Goal: Information Seeking & Learning: Find specific fact

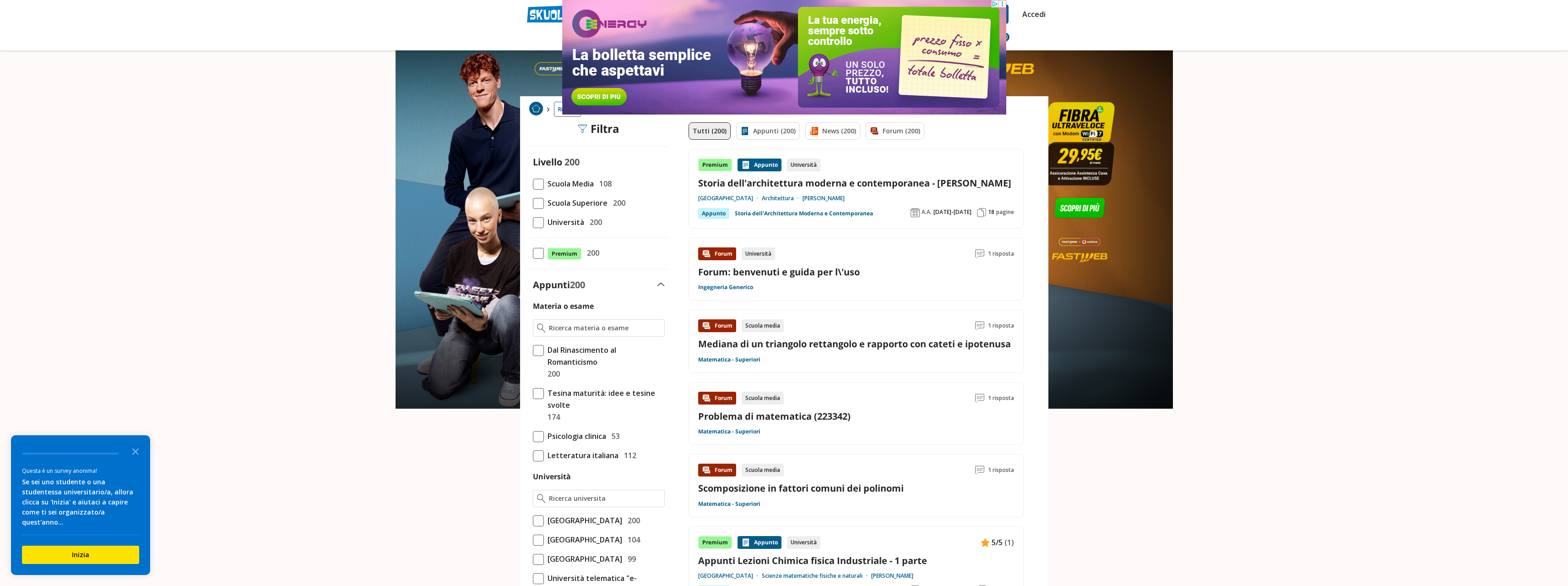
click at [532, 223] on div "Livello 200 Scuola Media 108 Scuola Superiore 200 Università 200" at bounding box center [599, 192] width 139 height 72
click at [535, 223] on span at bounding box center [538, 222] width 11 height 11
click at [533, 222] on input "Università 200" at bounding box center [533, 222] width 0 height 0
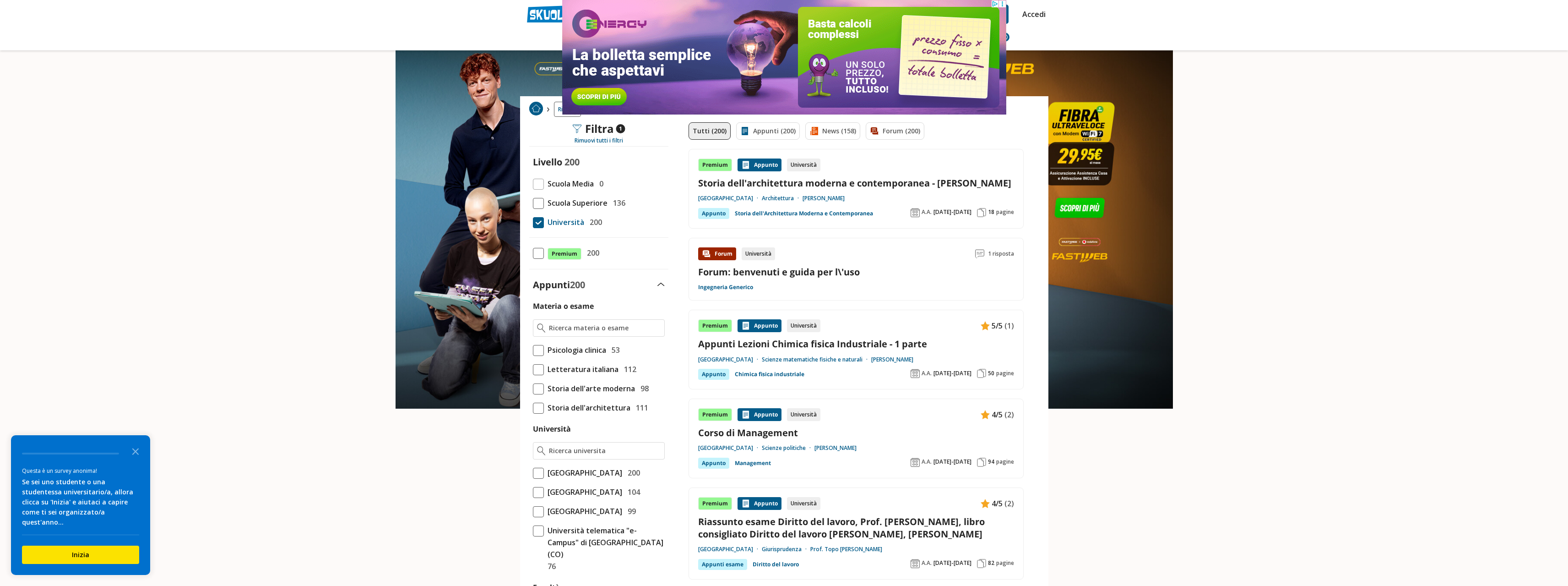
click at [538, 477] on span at bounding box center [538, 473] width 11 height 11
click at [533, 473] on input "Università degli Studi di Padova 200" at bounding box center [533, 473] width 0 height 0
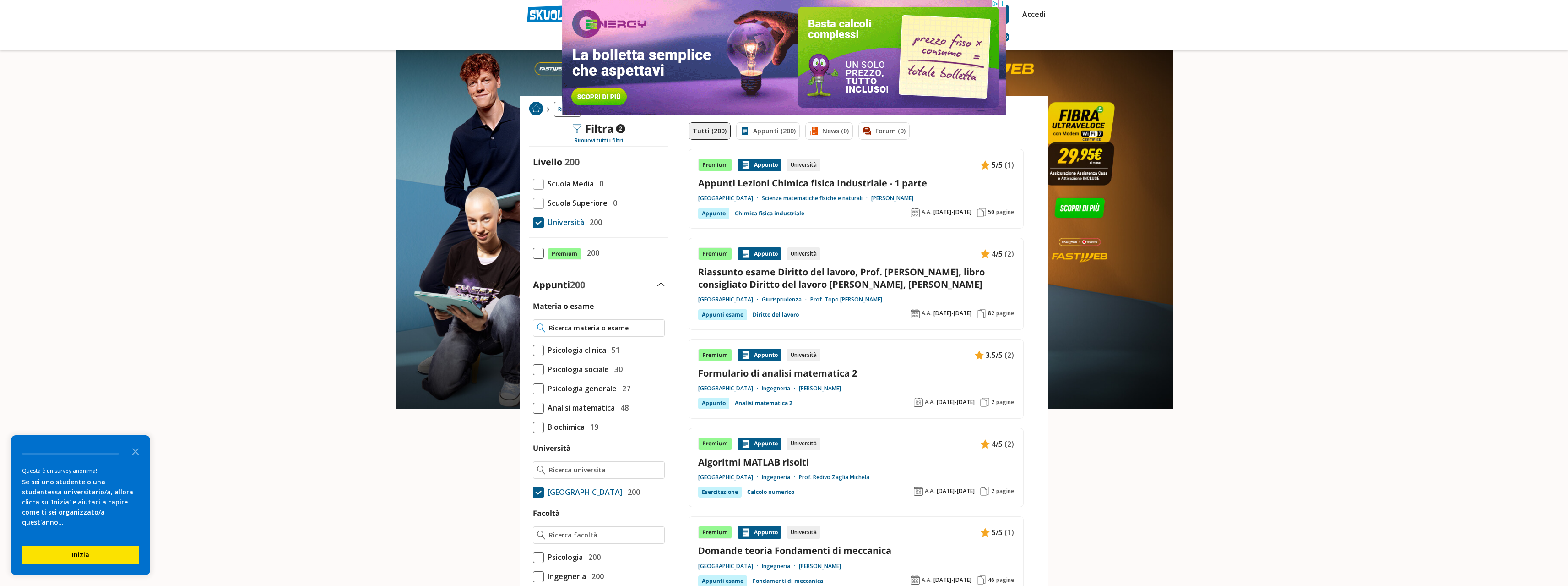
click at [608, 326] on input "Materia o esame" at bounding box center [605, 328] width 111 height 9
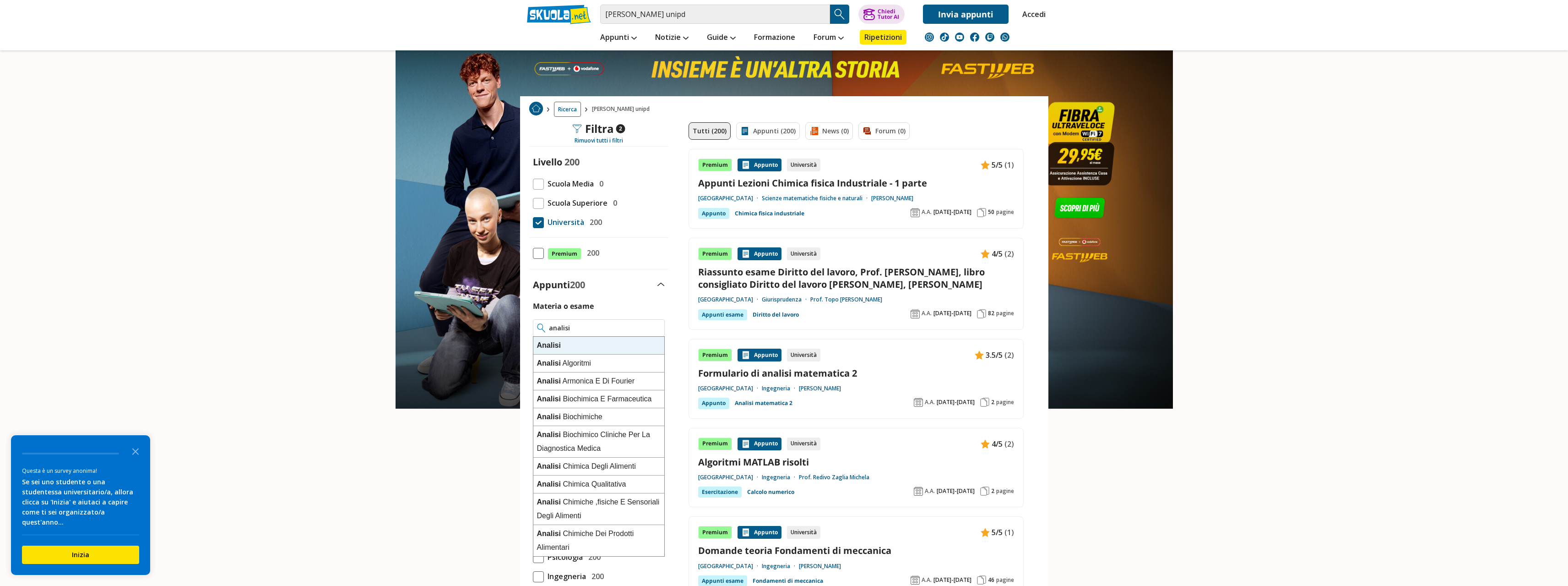
click at [590, 343] on div "Analisi" at bounding box center [598, 346] width 131 height 18
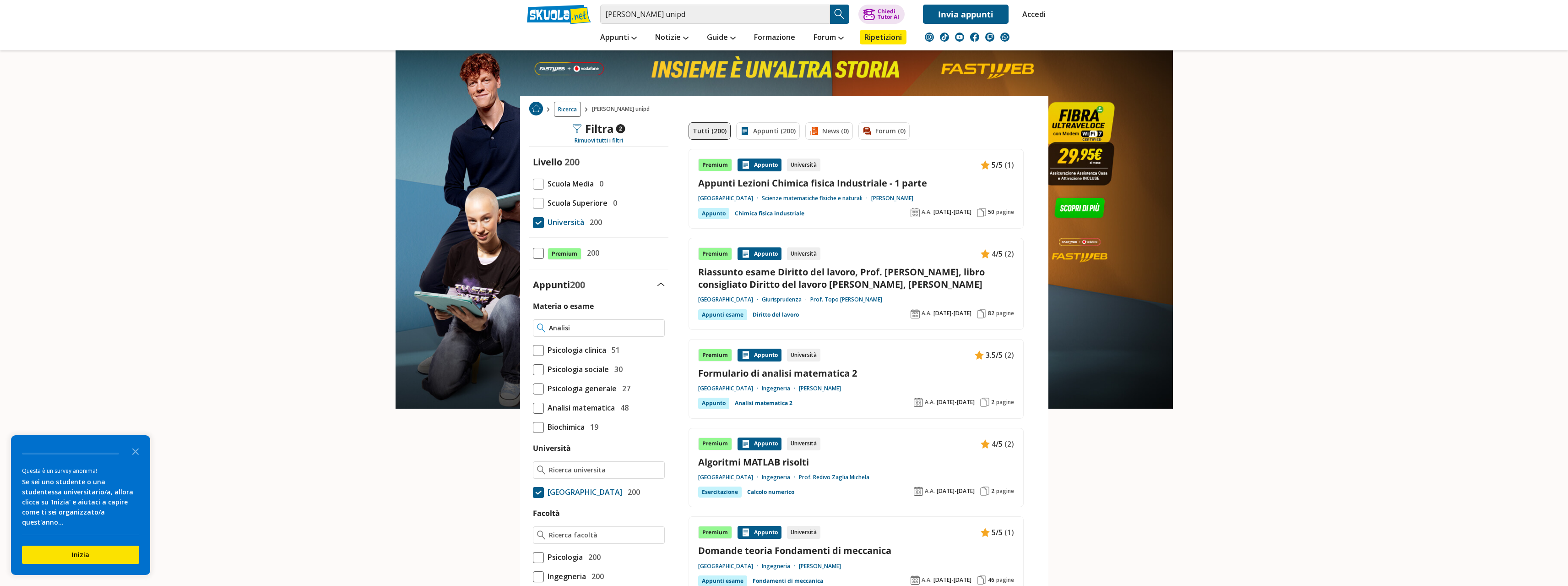
type input "Analisi"
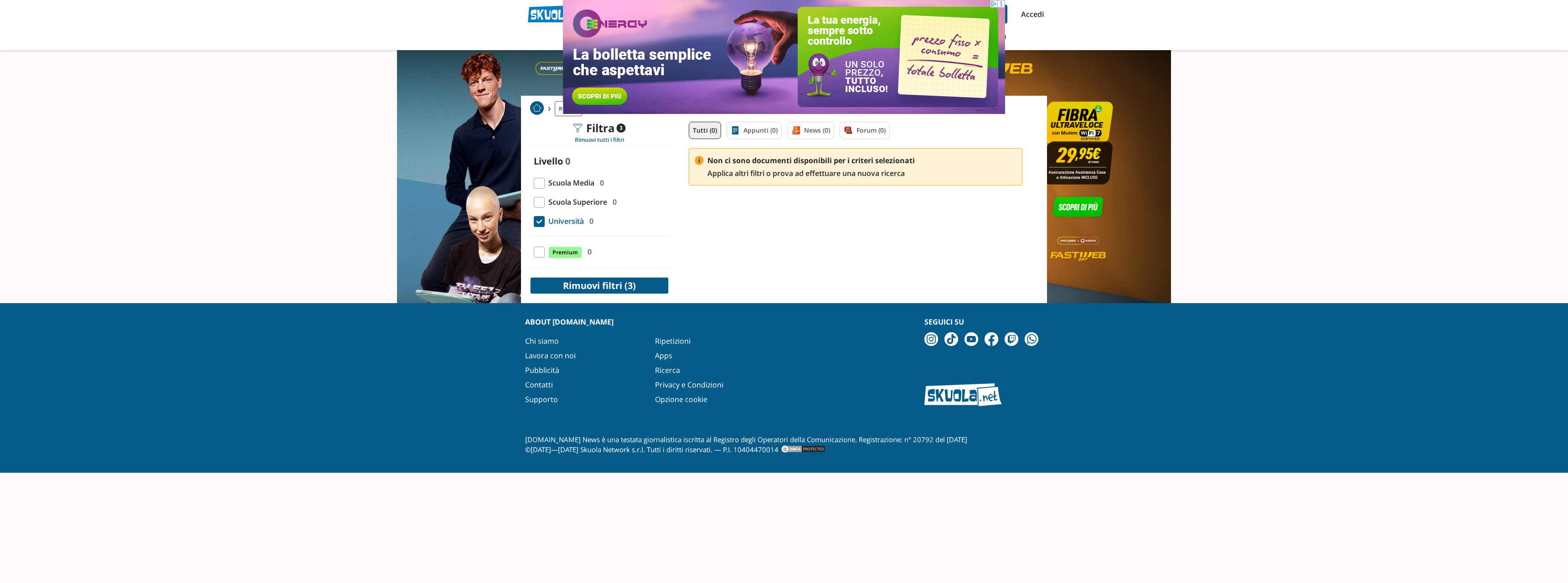
click at [606, 279] on button "Rimuovi filtri (3)" at bounding box center [599, 286] width 138 height 17
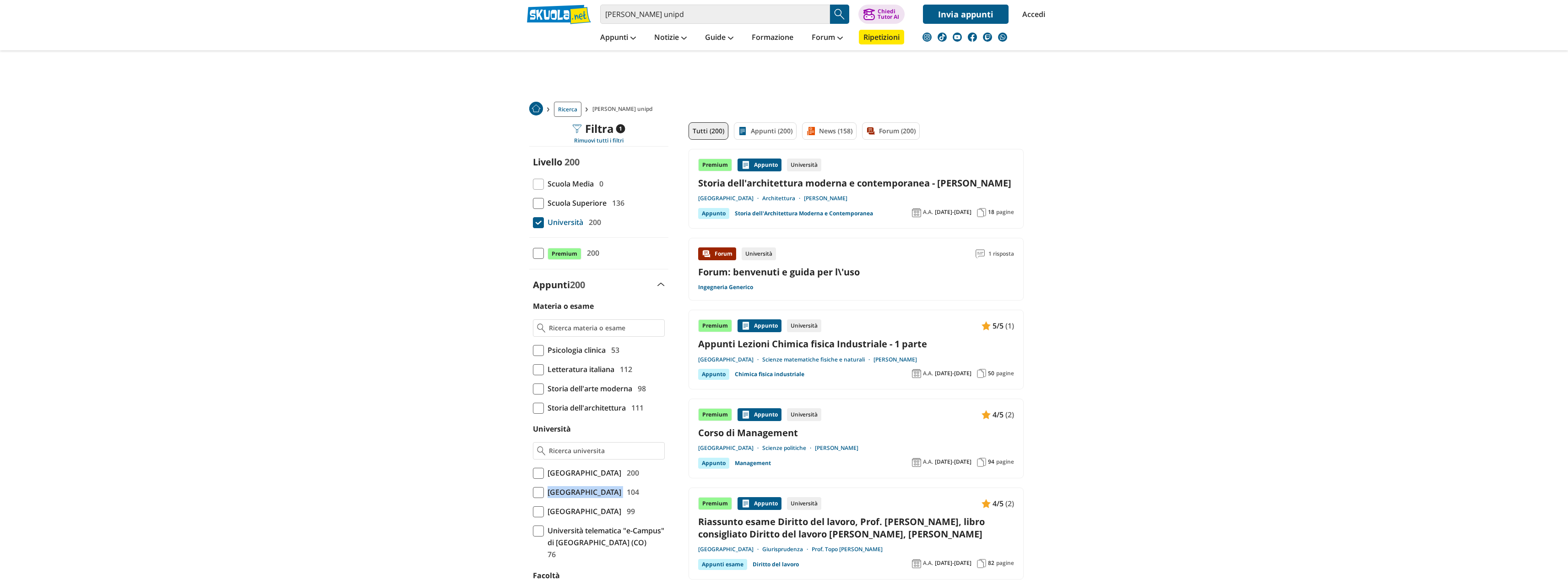
click at [541, 473] on span at bounding box center [538, 473] width 11 height 11
click at [533, 473] on input "Università degli Studi di Padova 200" at bounding box center [533, 473] width 0 height 0
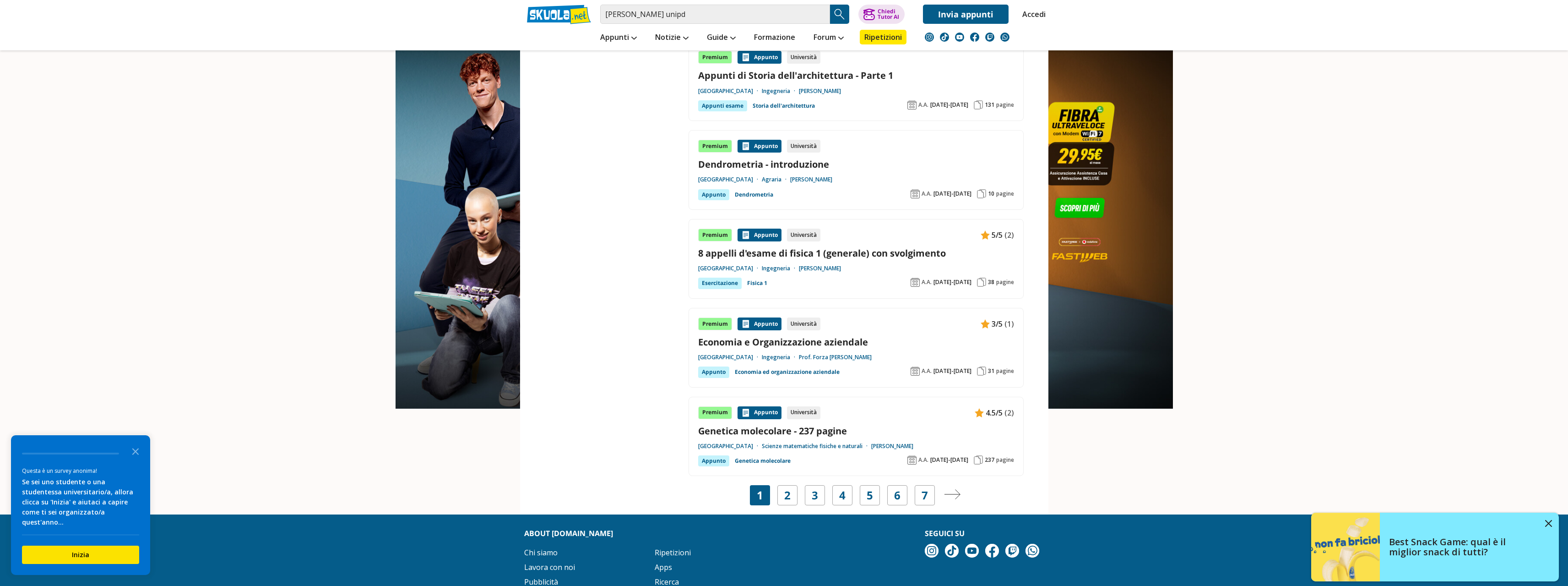
scroll to position [1465, 0]
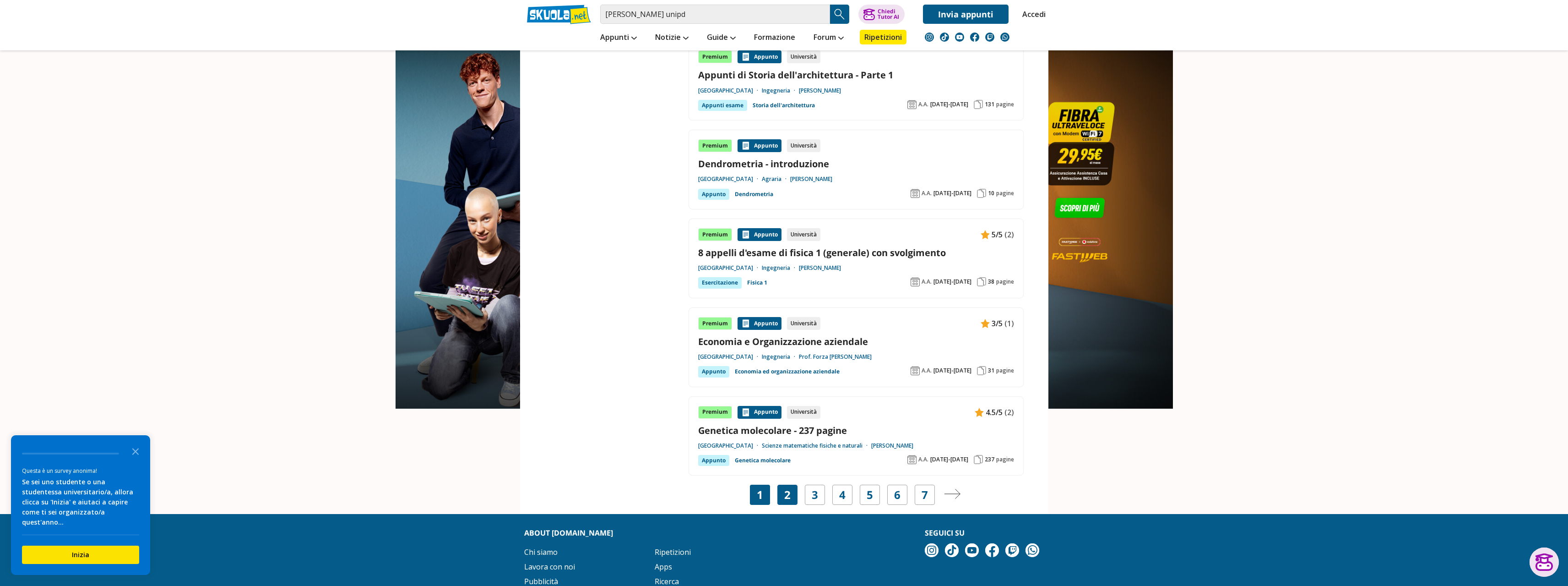
click at [788, 500] on link "2" at bounding box center [787, 494] width 6 height 13
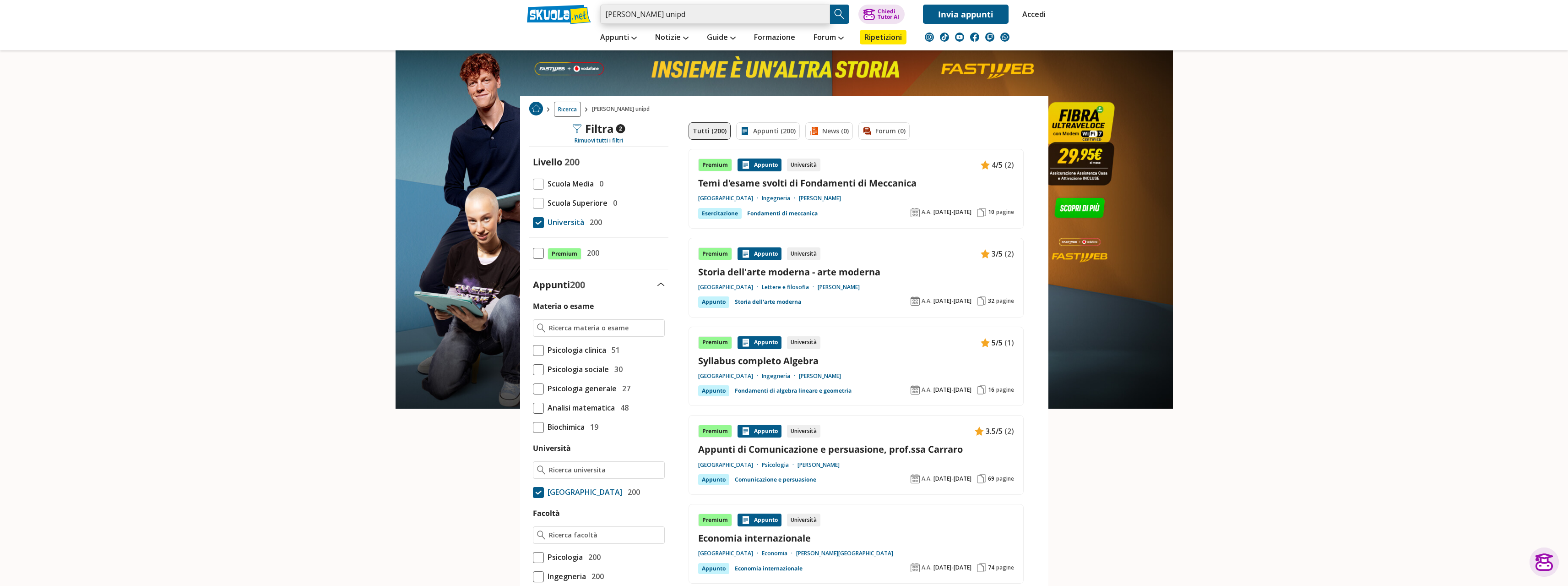
drag, startPoint x: 684, startPoint y: 11, endPoint x: 606, endPoint y: 10, distance: 78.0
click at [606, 10] on input "zanelli lorenzo unipd" at bounding box center [715, 14] width 230 height 19
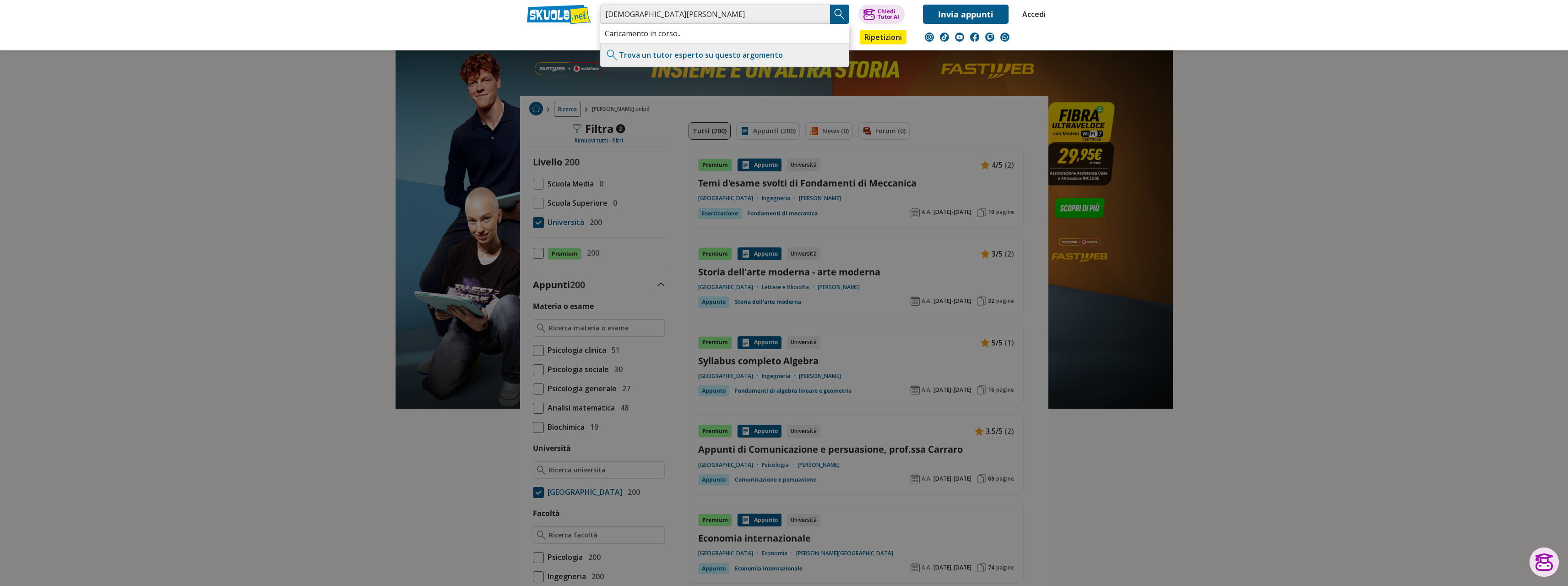
type input "[DEMOGRAPHIC_DATA][PERSON_NAME]"
click at [840, 19] on img "Search Button" at bounding box center [840, 15] width 14 height 14
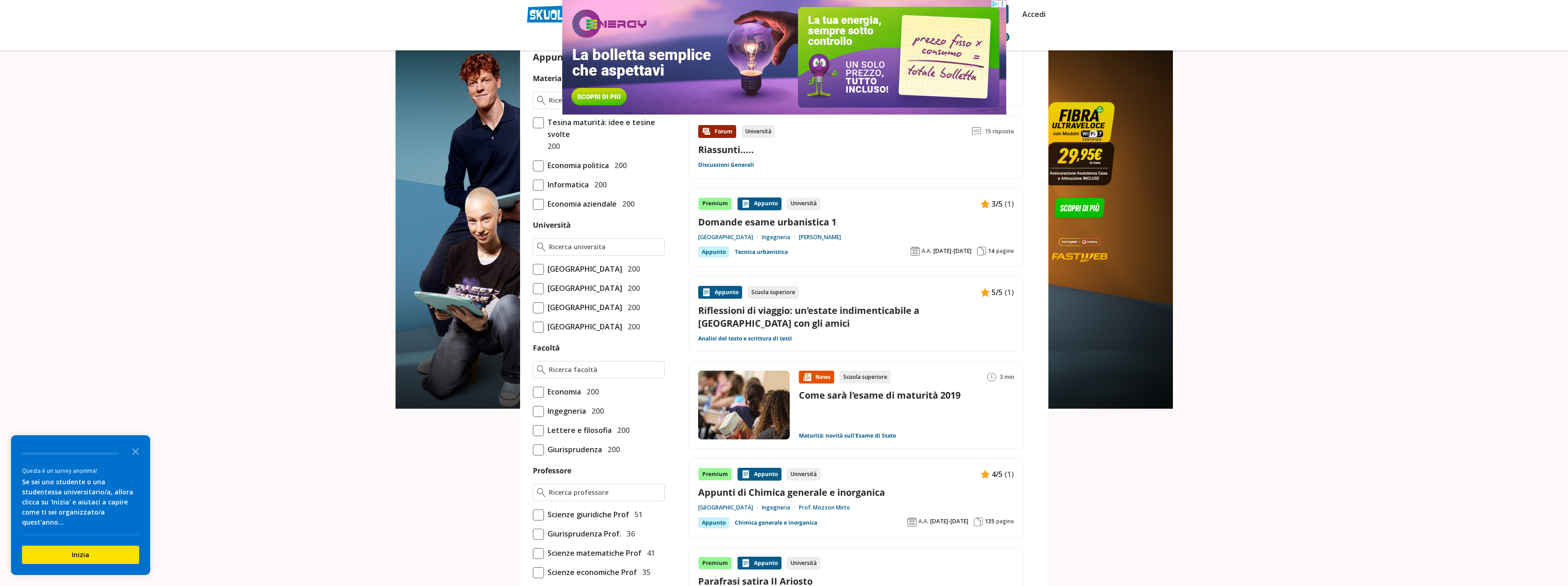
scroll to position [228, 0]
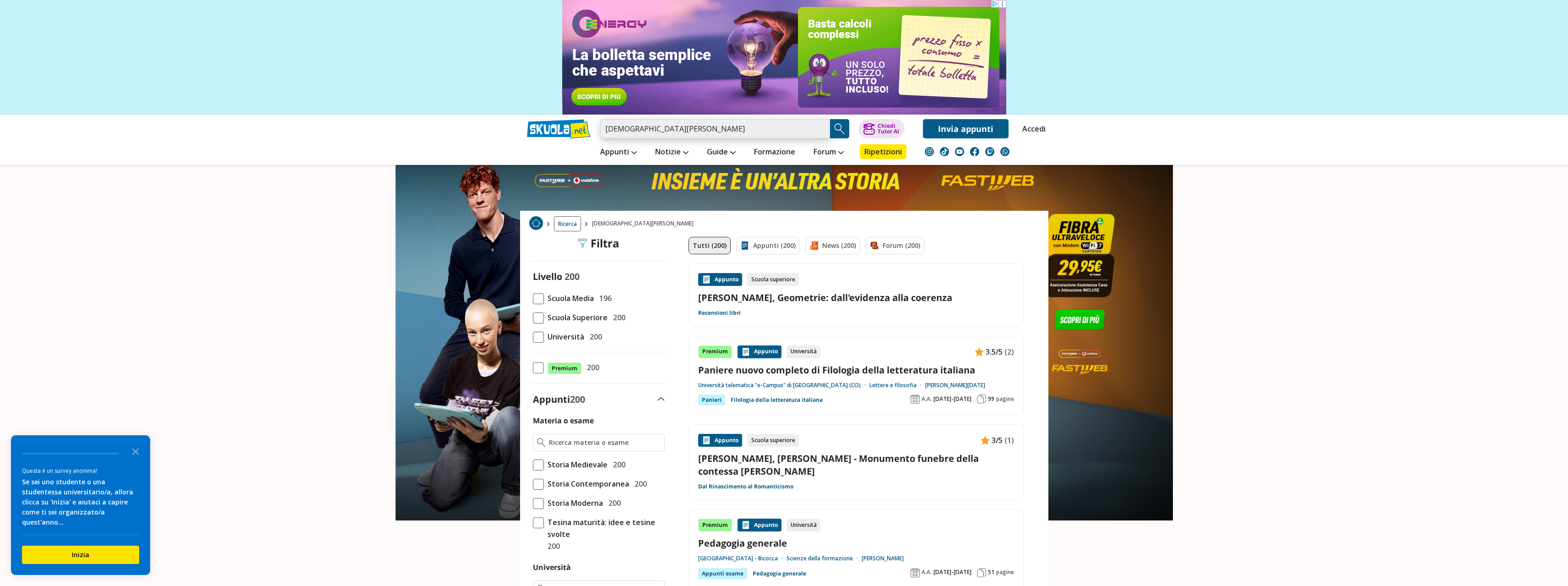
drag, startPoint x: 684, startPoint y: 122, endPoint x: 559, endPoint y: 126, distance: 125.1
click at [559, 126] on div "[DEMOGRAPHIC_DATA][PERSON_NAME] Trova un tutor esperto su questo argomento Chie…" at bounding box center [784, 126] width 528 height 24
click at [543, 339] on span at bounding box center [538, 337] width 11 height 11
click at [533, 337] on input "Università 200" at bounding box center [533, 337] width 0 height 0
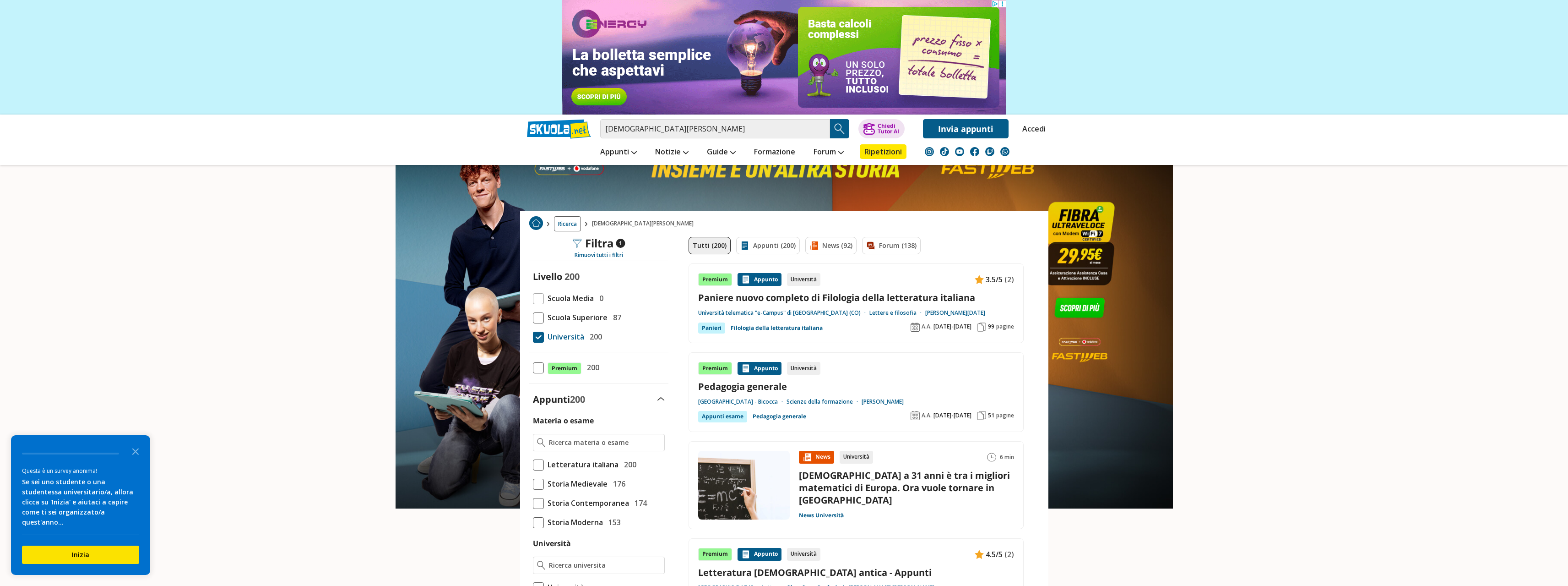
click at [835, 129] on img "Search Button" at bounding box center [840, 129] width 14 height 14
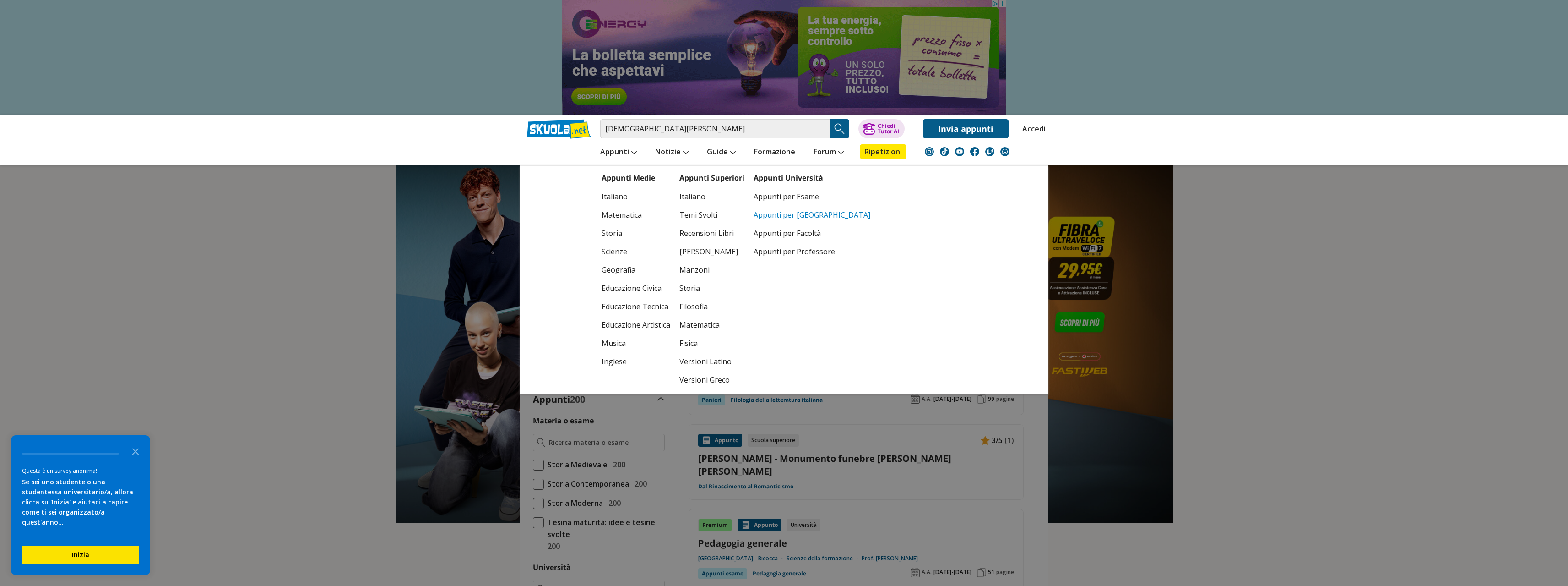
click at [797, 217] on link "Appunti per [GEOGRAPHIC_DATA]" at bounding box center [812, 214] width 117 height 18
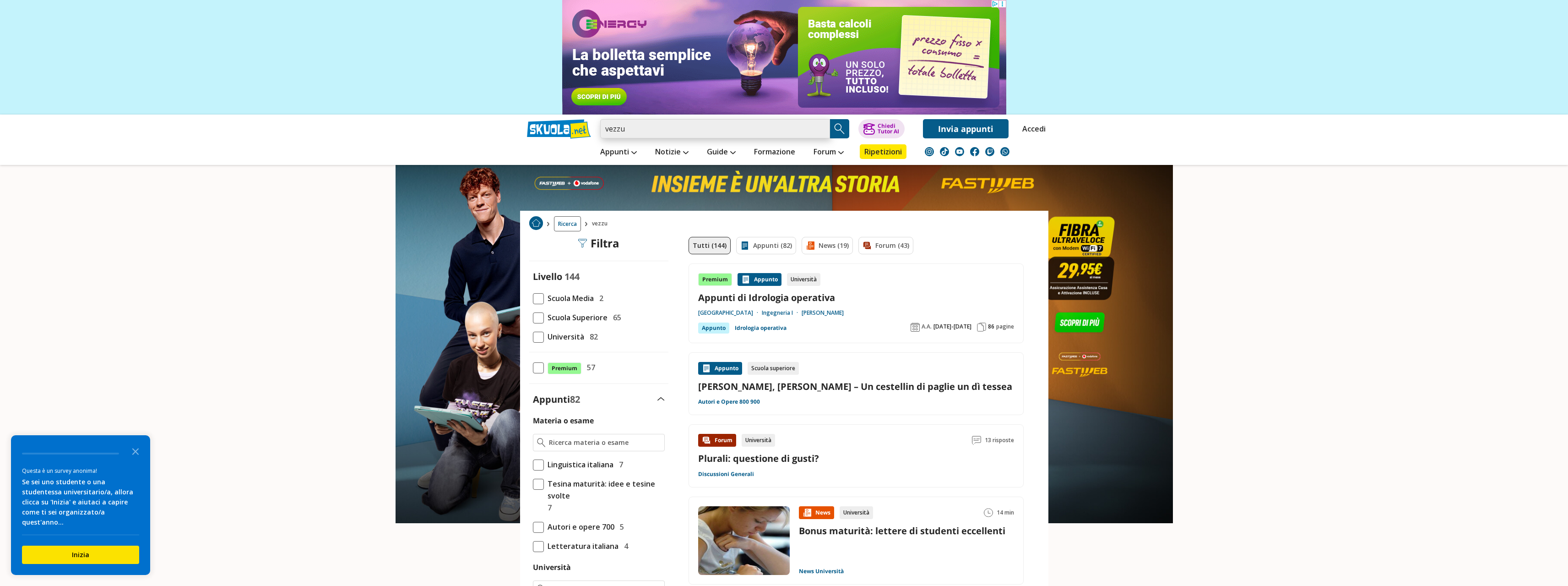
drag, startPoint x: 636, startPoint y: 133, endPoint x: 574, endPoint y: 123, distance: 62.8
click at [574, 123] on div "vezzu Trova un tutor esperto su questo argomento Chiedi Tutor AI Invia appunti" at bounding box center [784, 126] width 528 height 24
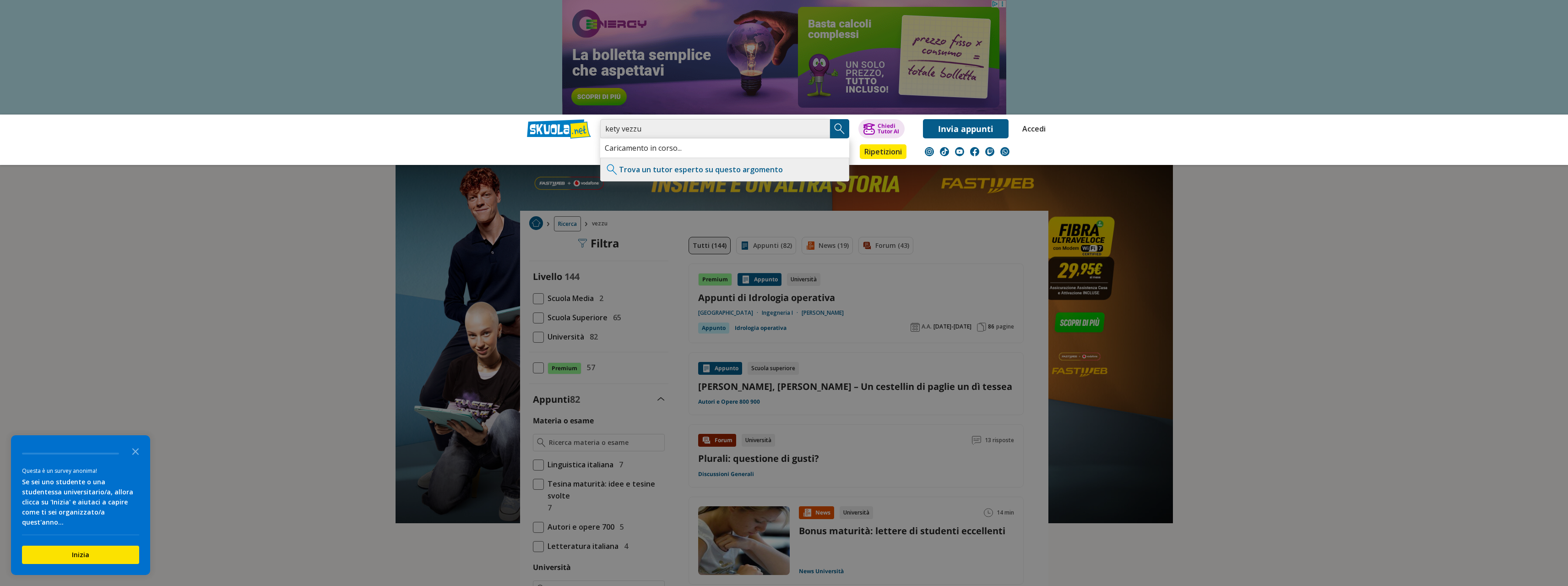
type input "kety vezzu"
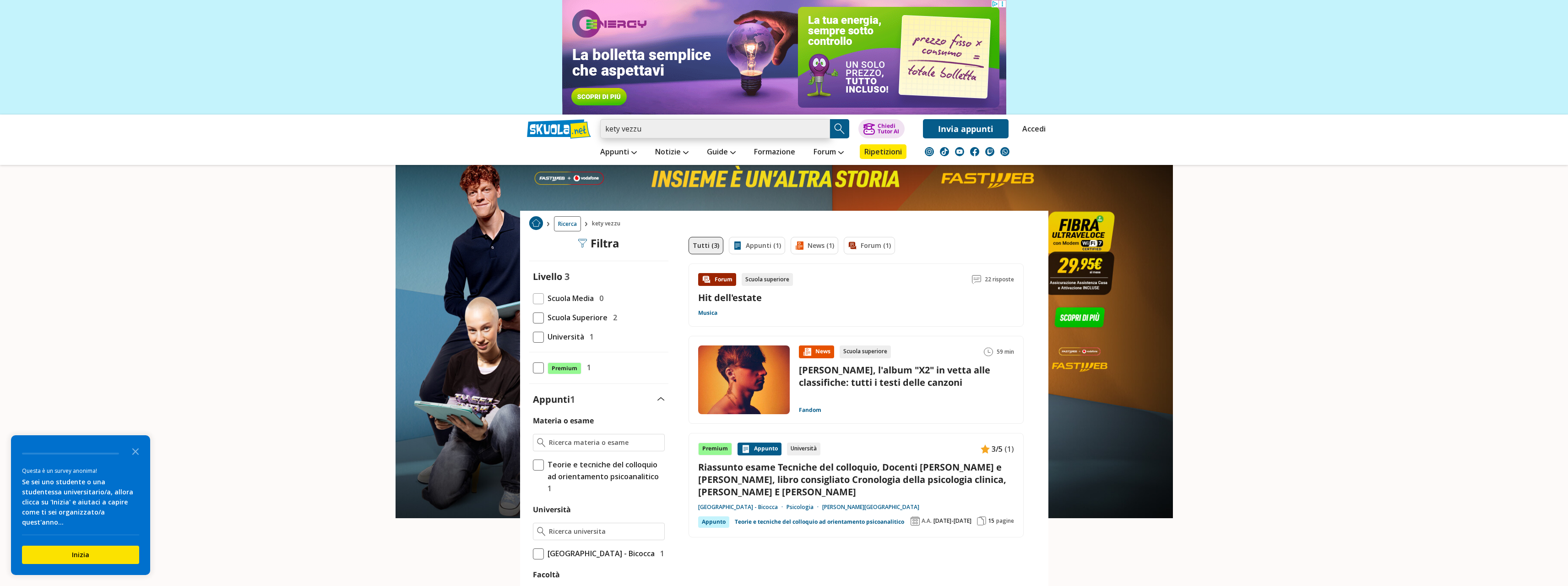
click at [654, 130] on input "kety vezzu" at bounding box center [715, 128] width 230 height 19
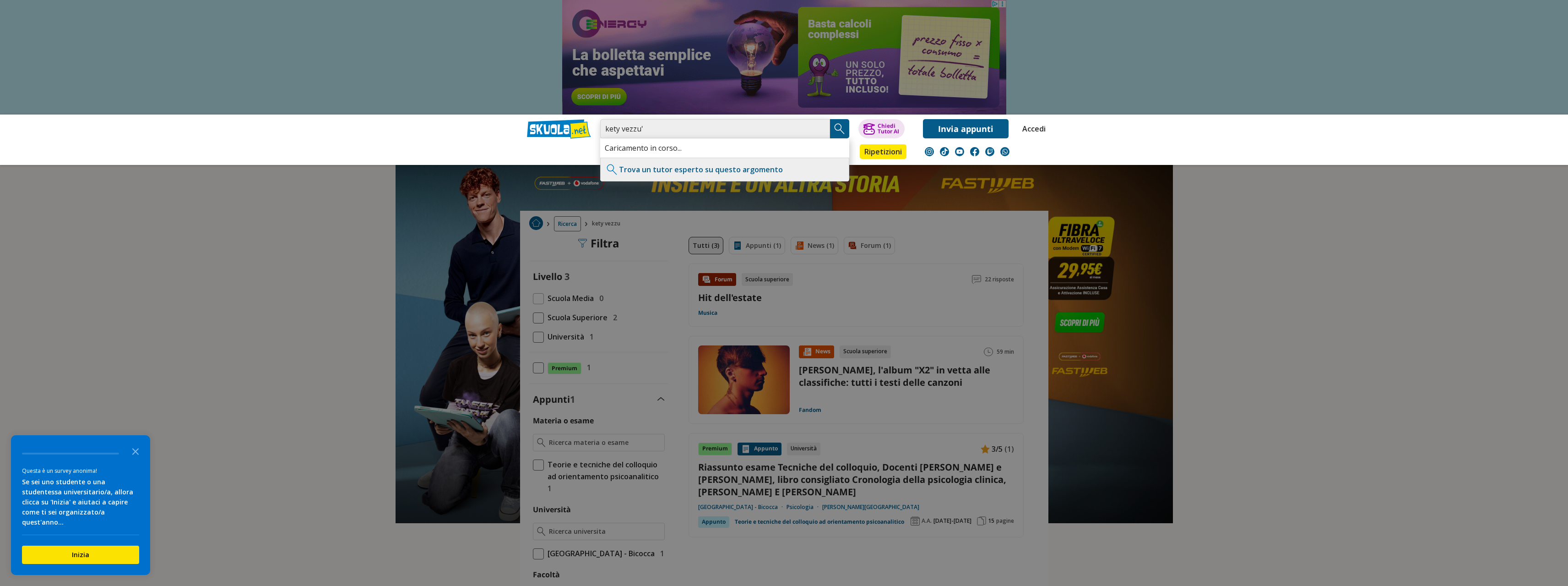
type input "kety vezzu'"
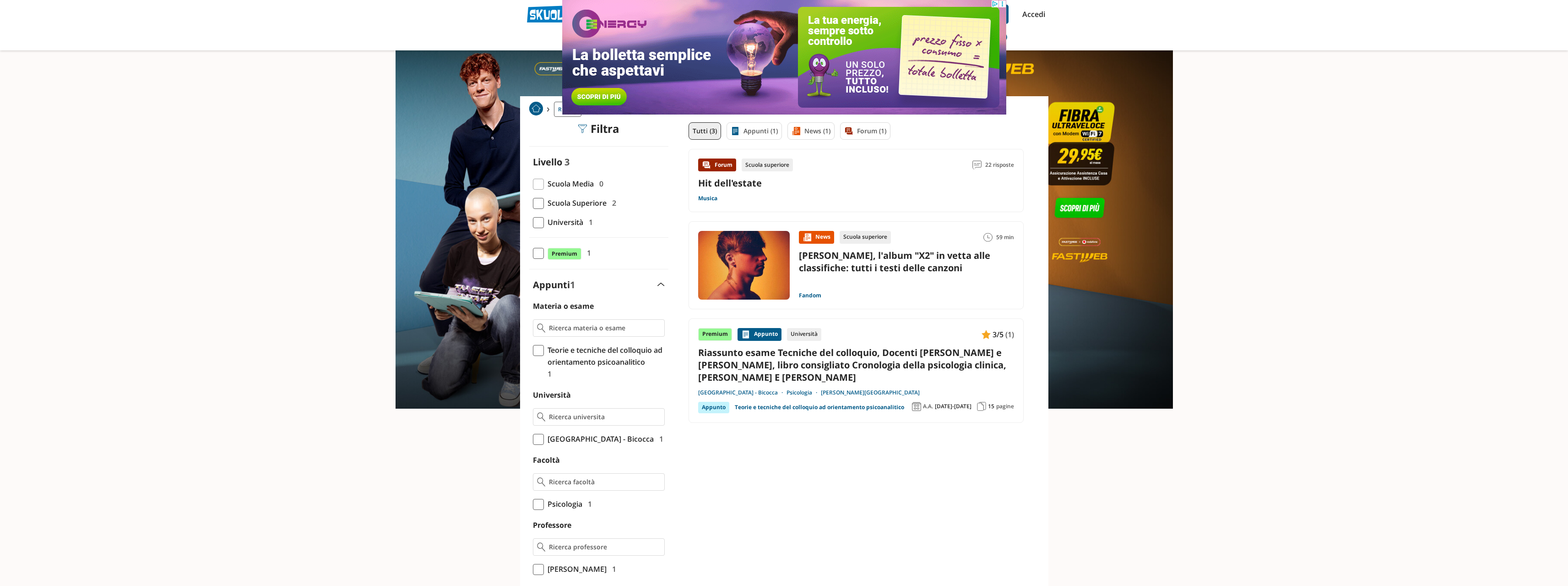
drag, startPoint x: 1215, startPoint y: 18, endPoint x: 591, endPoint y: 14, distance: 624.0
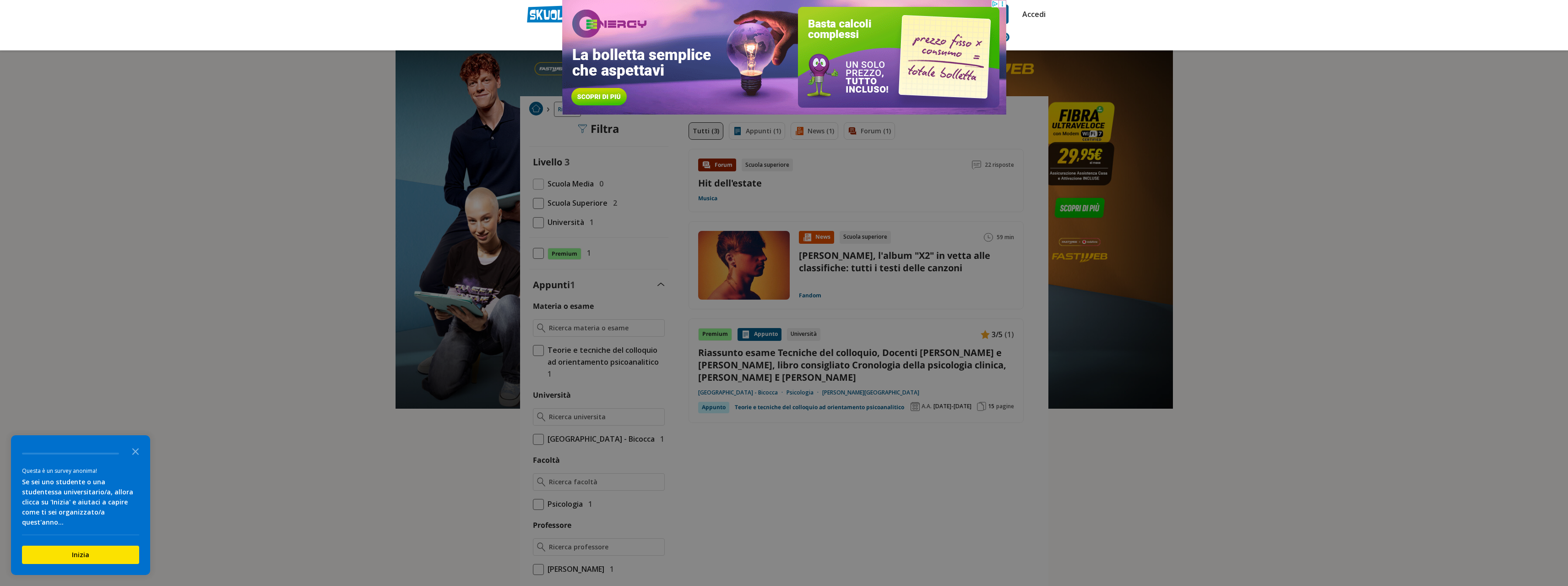
type input "[DEMOGRAPHIC_DATA] b"
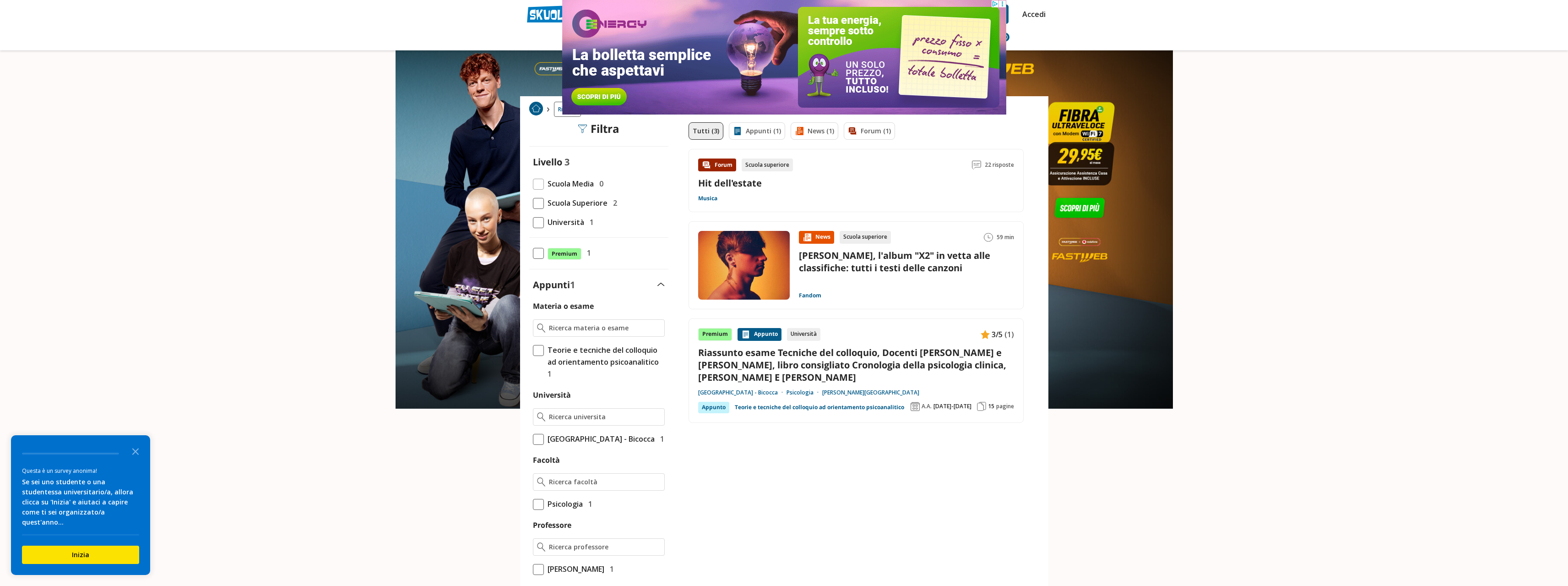
click at [617, 118] on div "Ricerca kety vezzu'" at bounding box center [784, 109] width 528 height 26
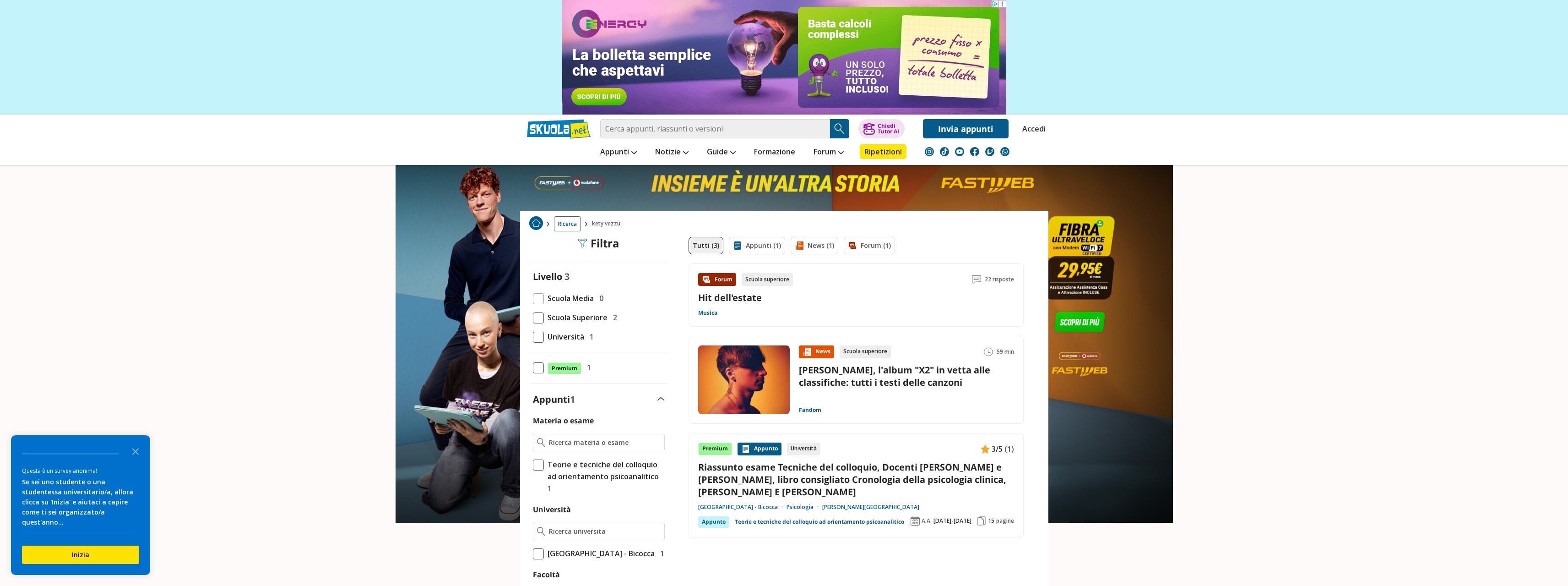
drag, startPoint x: 682, startPoint y: 116, endPoint x: 682, endPoint y: 126, distance: 10.0
click at [682, 119] on div "Caricamento in corso... Trova un tutor esperto su questo argomento Chiedi Tutor…" at bounding box center [784, 126] width 528 height 24
click at [682, 129] on input "search" at bounding box center [715, 128] width 230 height 19
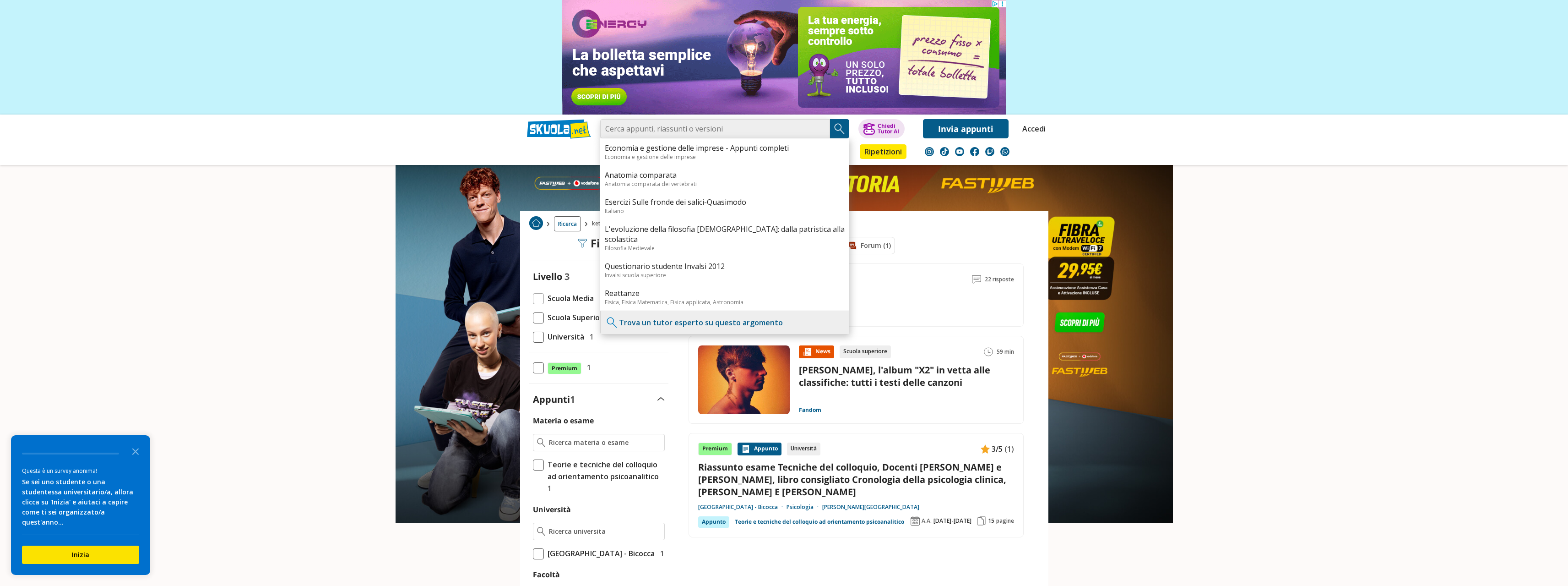
click at [708, 124] on input "search" at bounding box center [715, 128] width 230 height 19
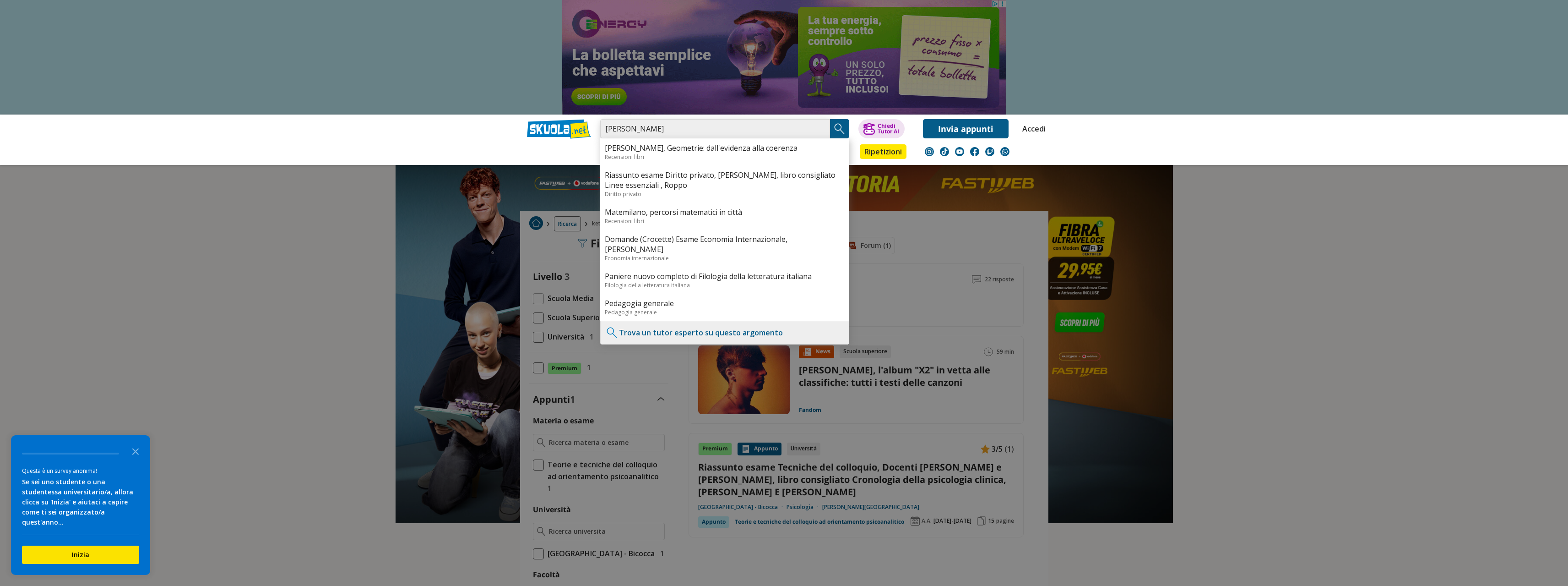
click at [688, 125] on input "c. bertolini" at bounding box center [715, 128] width 230 height 19
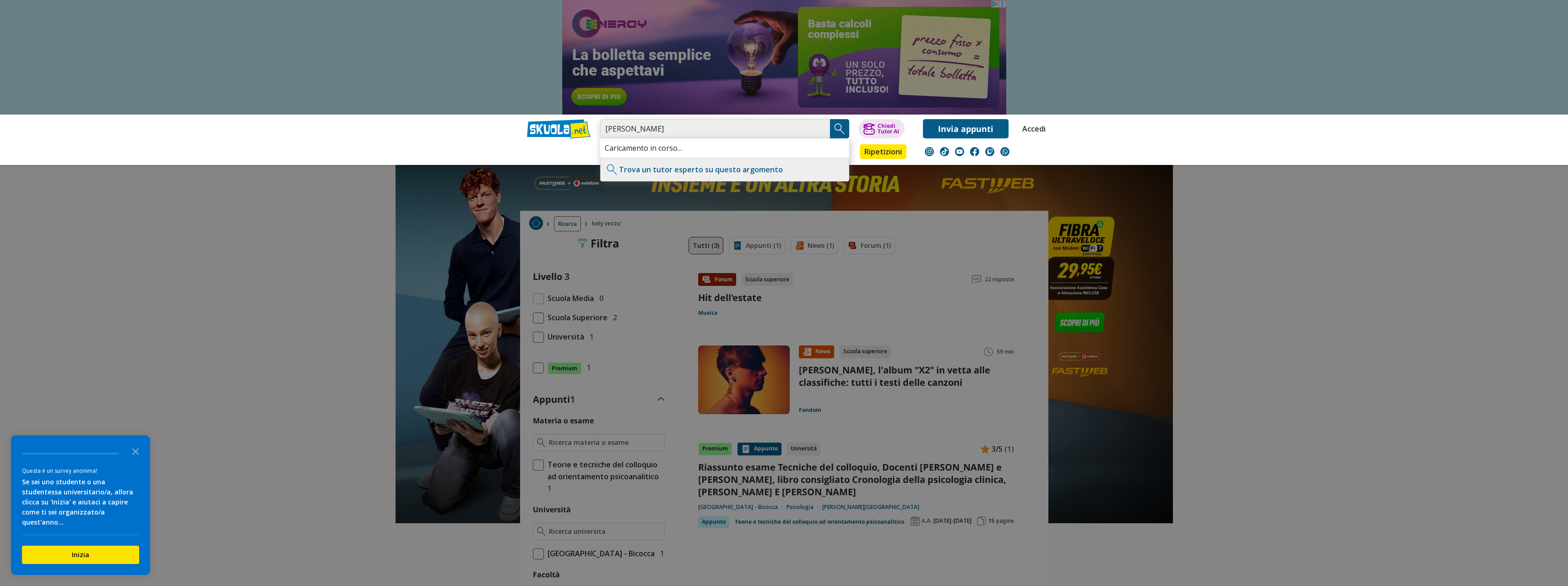
type input "[PERSON_NAME]"
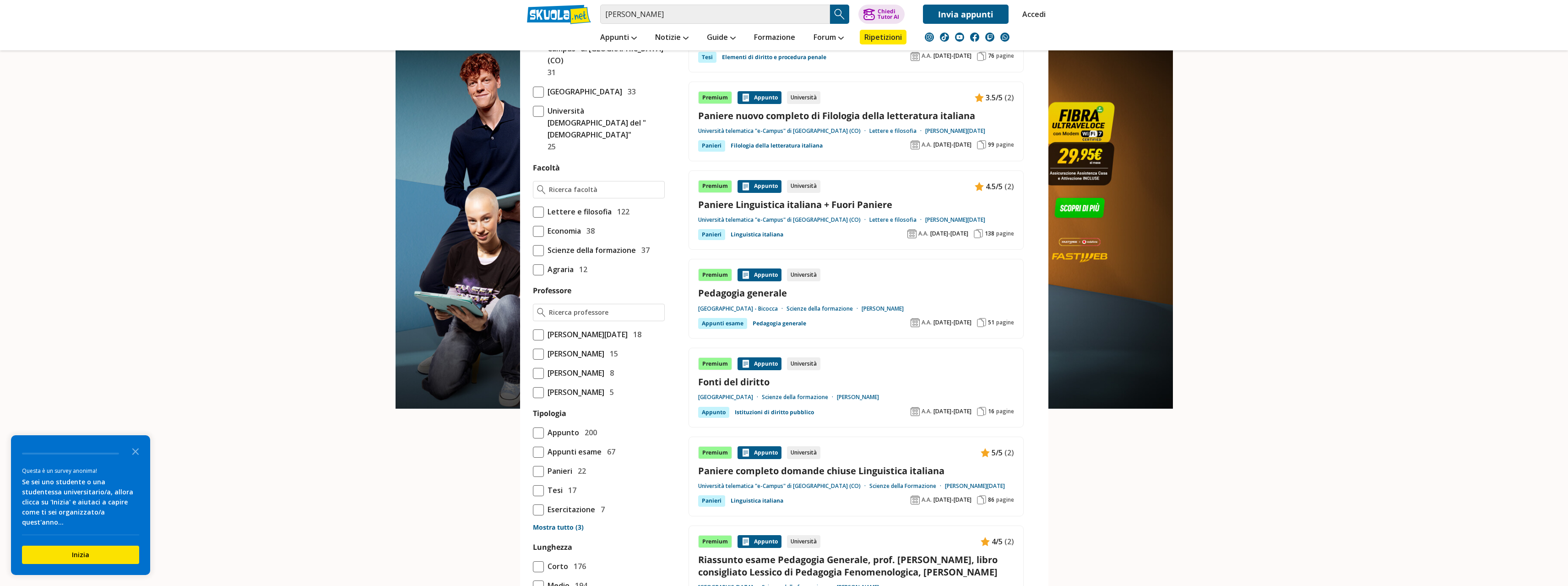
scroll to position [503, 0]
